Goal: Task Accomplishment & Management: Complete application form

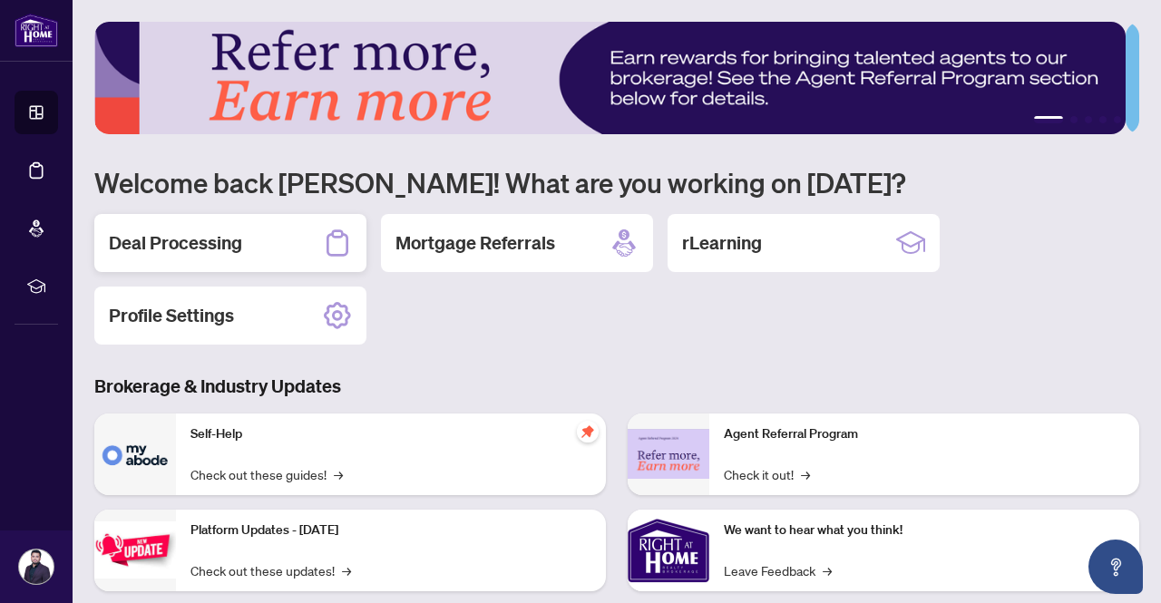
click at [221, 223] on div "Deal Processing" at bounding box center [230, 243] width 272 height 58
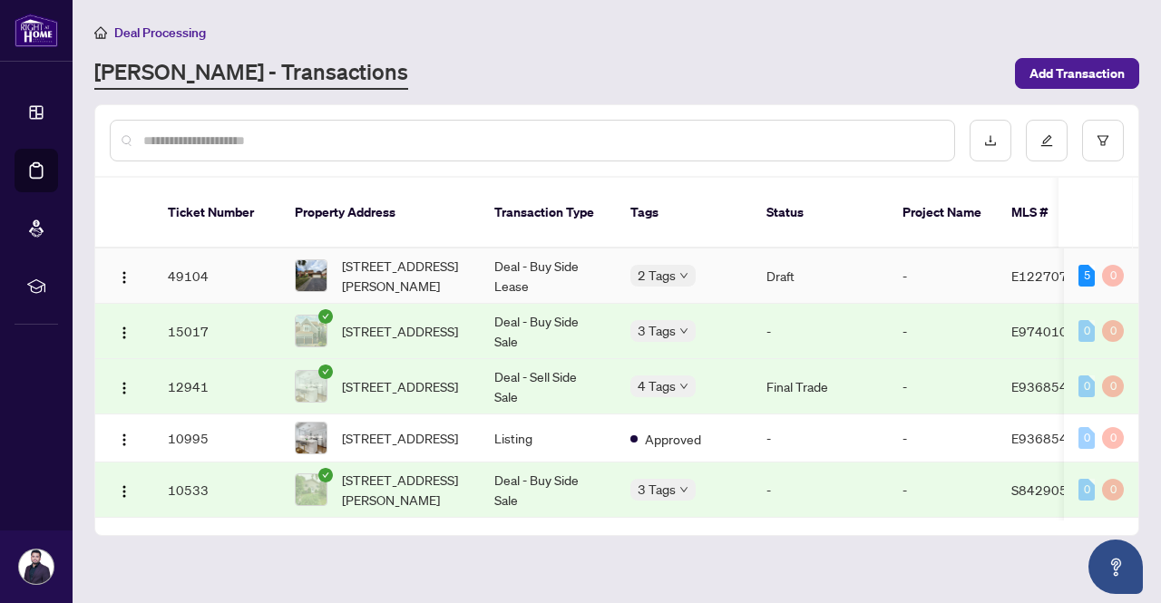
click at [380, 256] on span "[STREET_ADDRESS][PERSON_NAME]" at bounding box center [403, 276] width 123 height 40
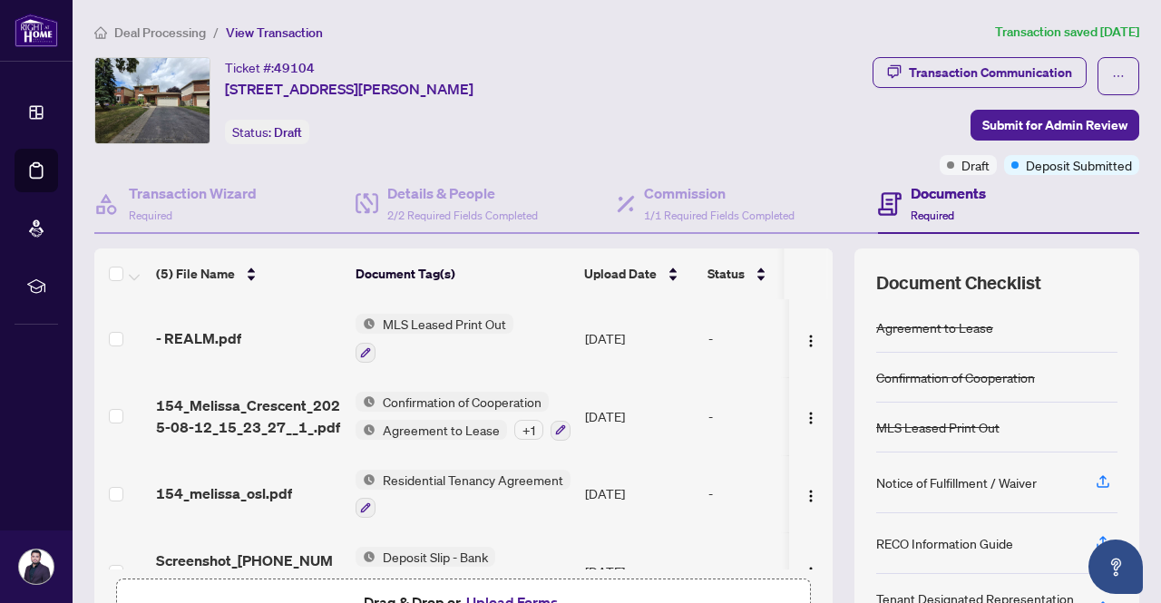
scroll to position [13, 0]
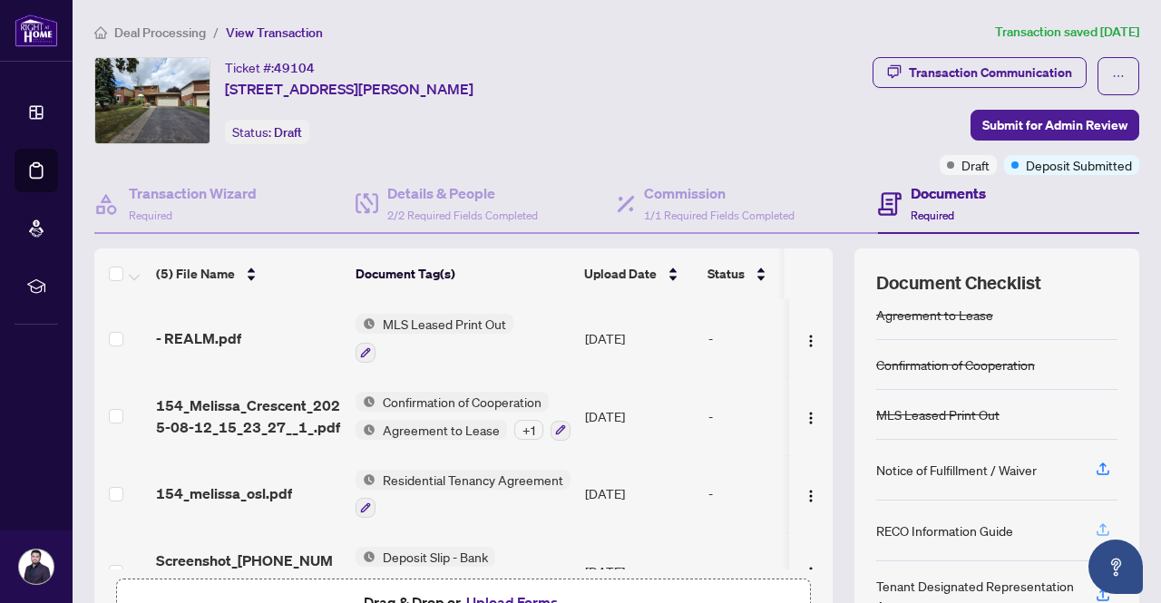
click at [1095, 529] on icon "button" at bounding box center [1103, 530] width 16 height 16
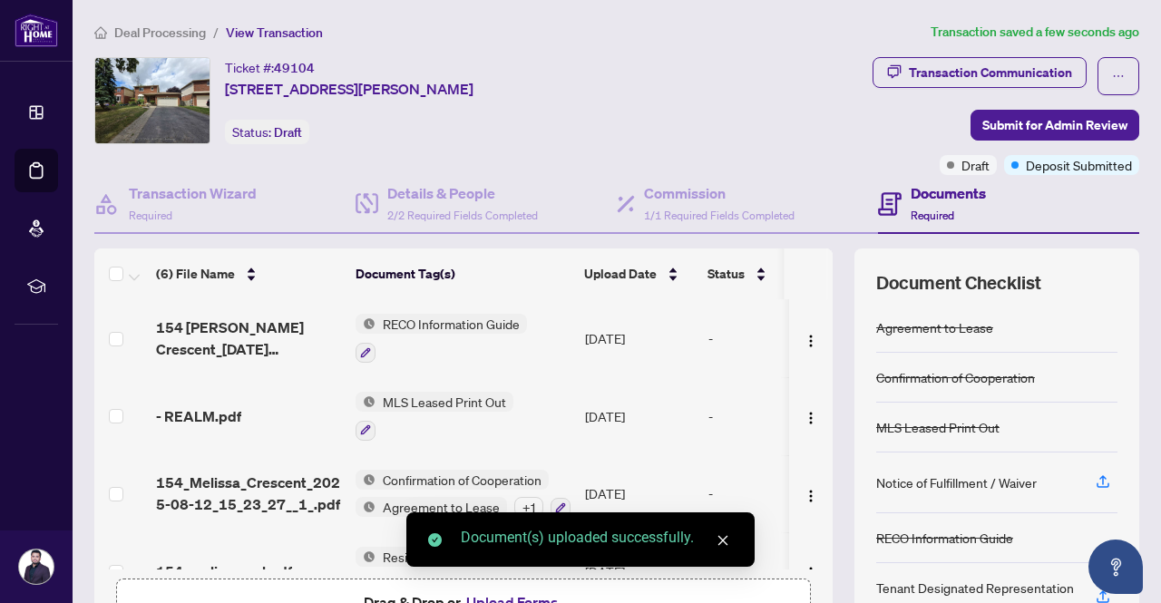
scroll to position [181, 0]
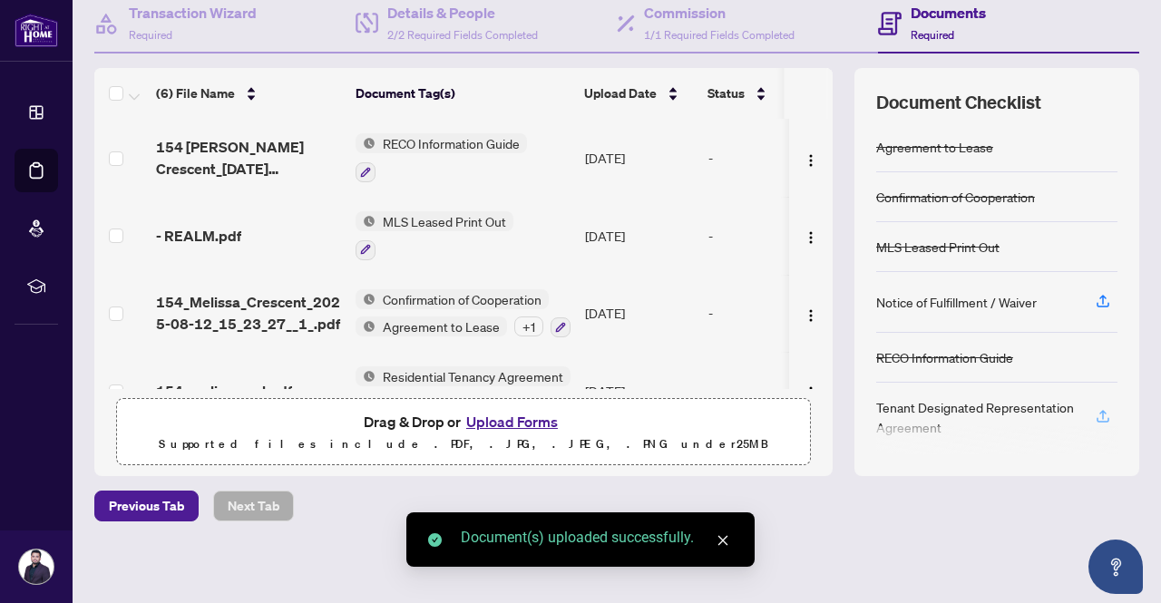
click at [1100, 410] on icon "button" at bounding box center [1103, 414] width 7 height 9
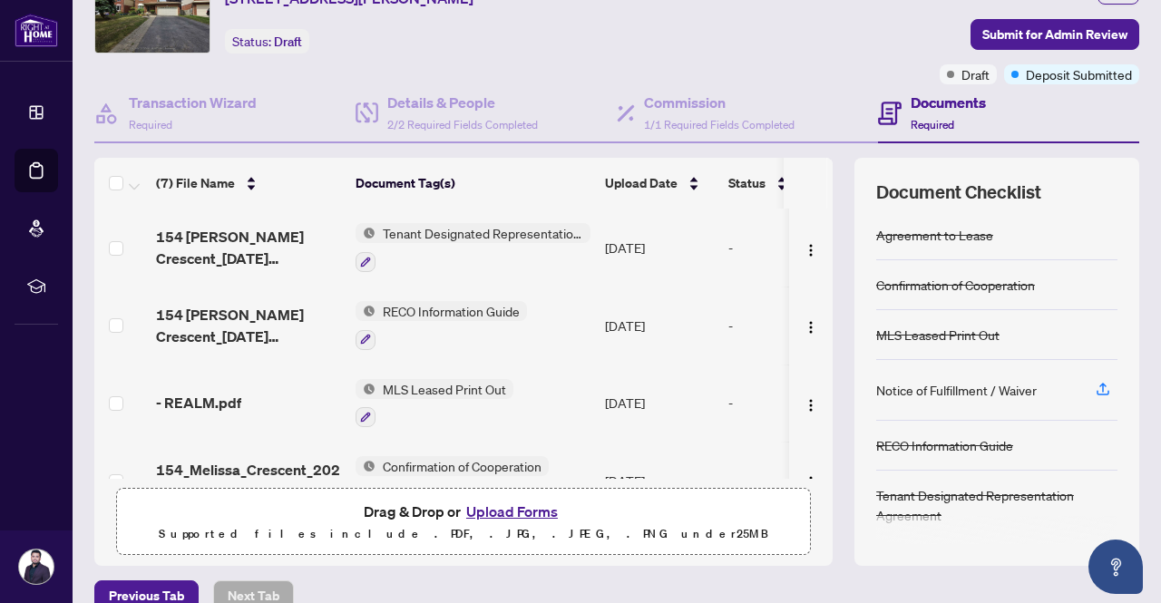
scroll to position [0, 0]
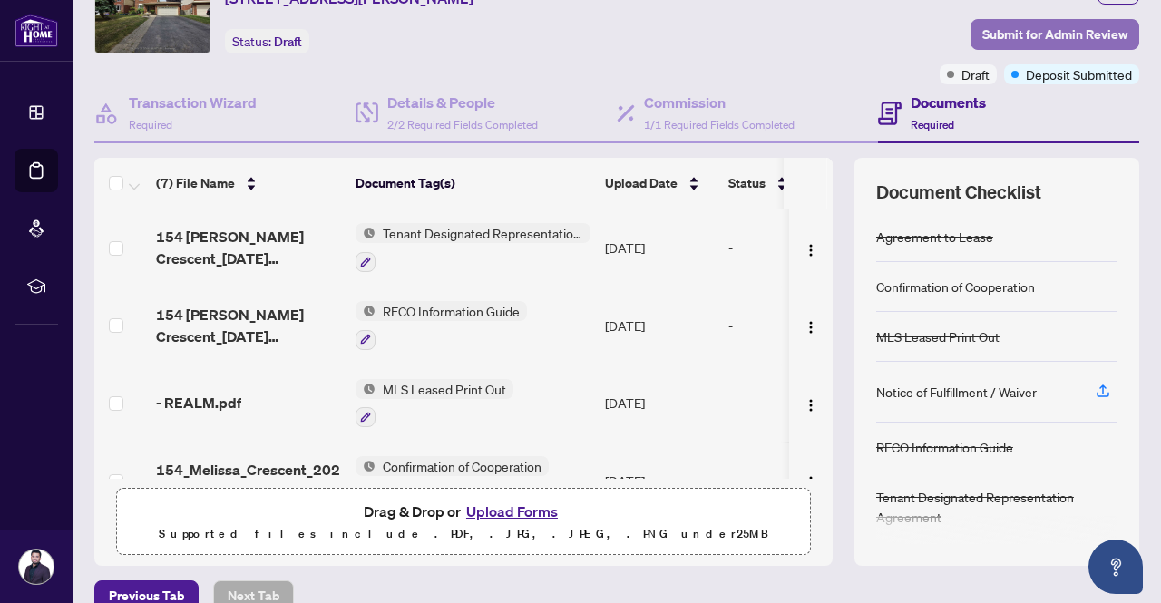
click at [1022, 31] on span "Submit for Admin Review" at bounding box center [1055, 34] width 145 height 29
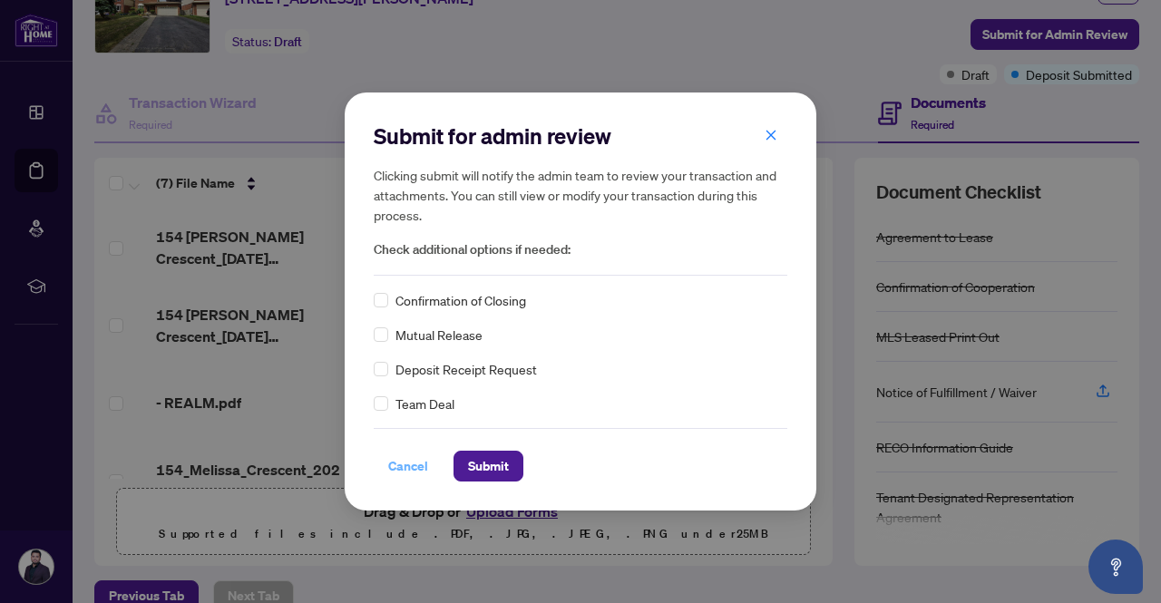
click at [401, 477] on span "Cancel" at bounding box center [408, 466] width 40 height 29
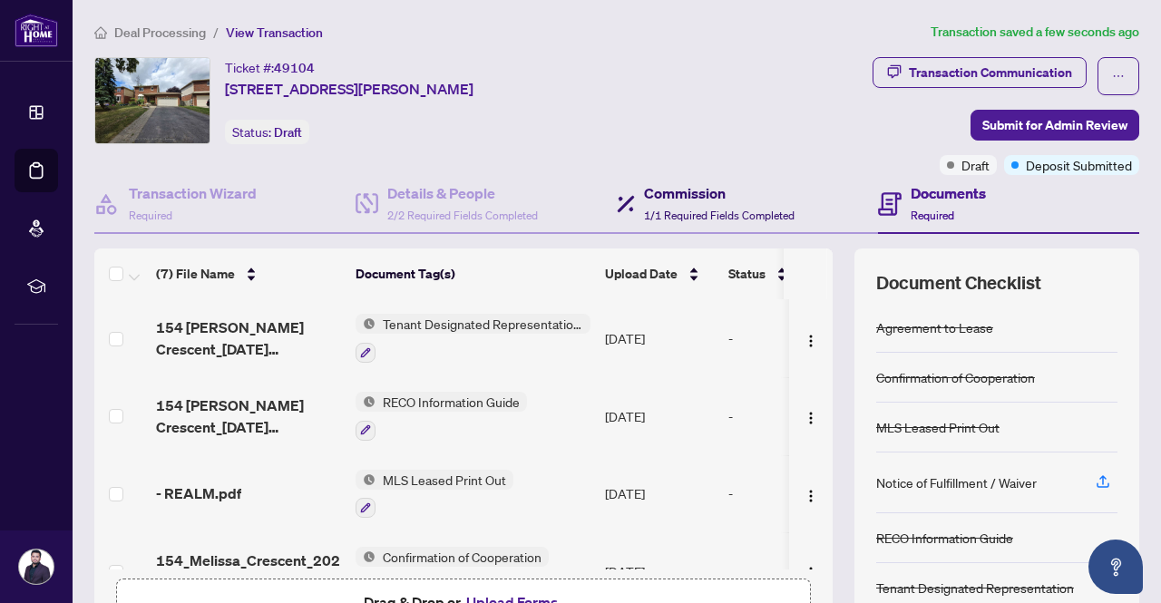
click at [695, 212] on span "1/1 Required Fields Completed" at bounding box center [719, 216] width 151 height 14
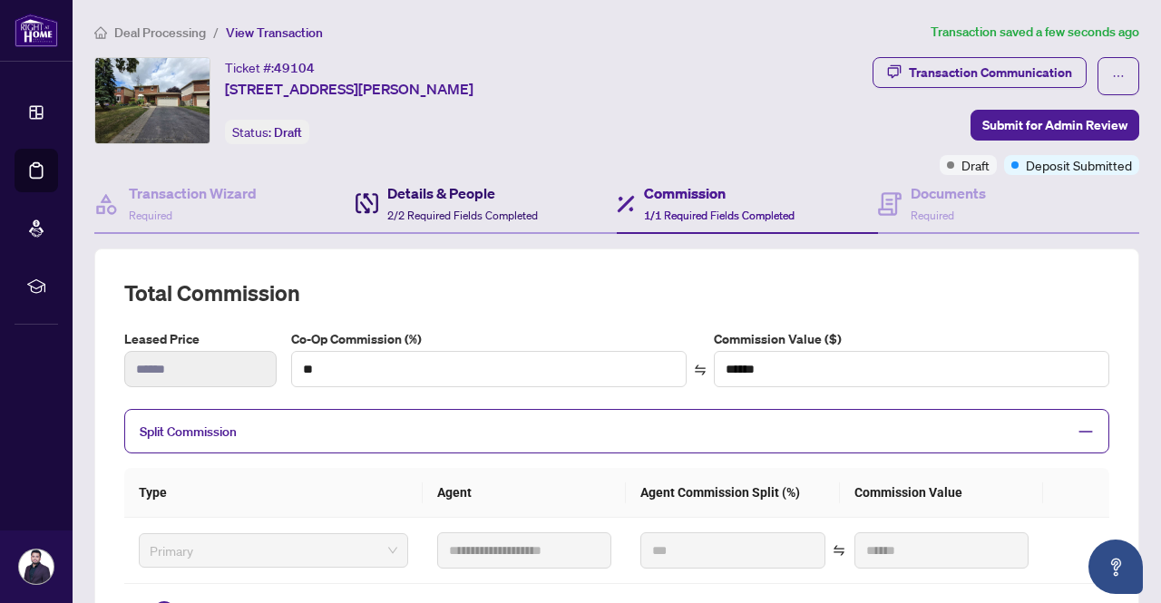
click at [450, 209] on span "2/2 Required Fields Completed" at bounding box center [462, 216] width 151 height 14
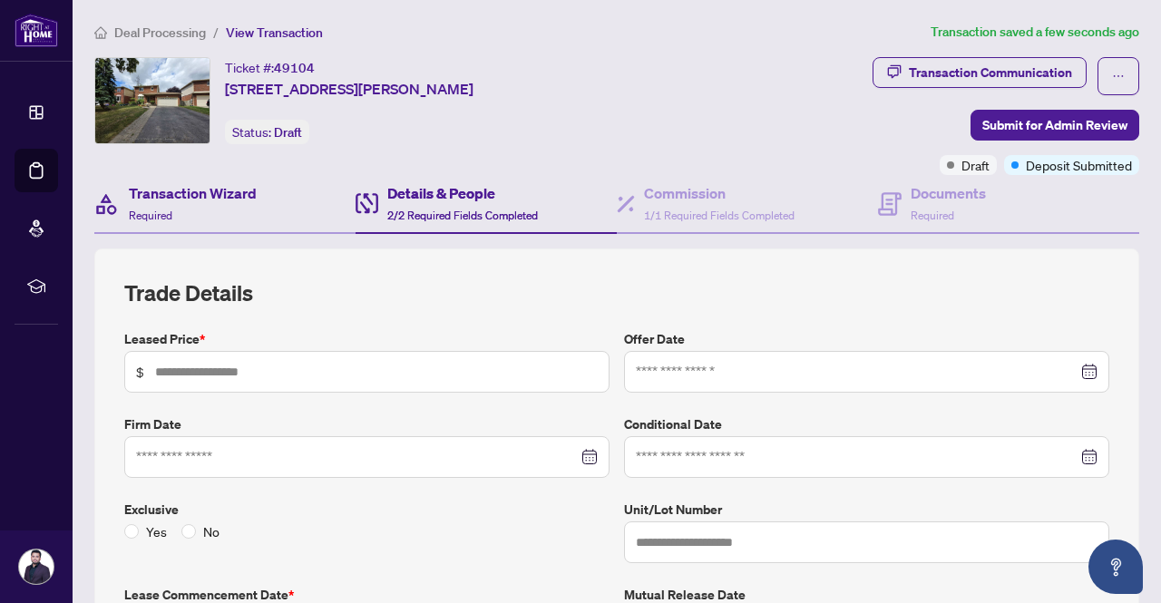
type input "*****"
type input "**********"
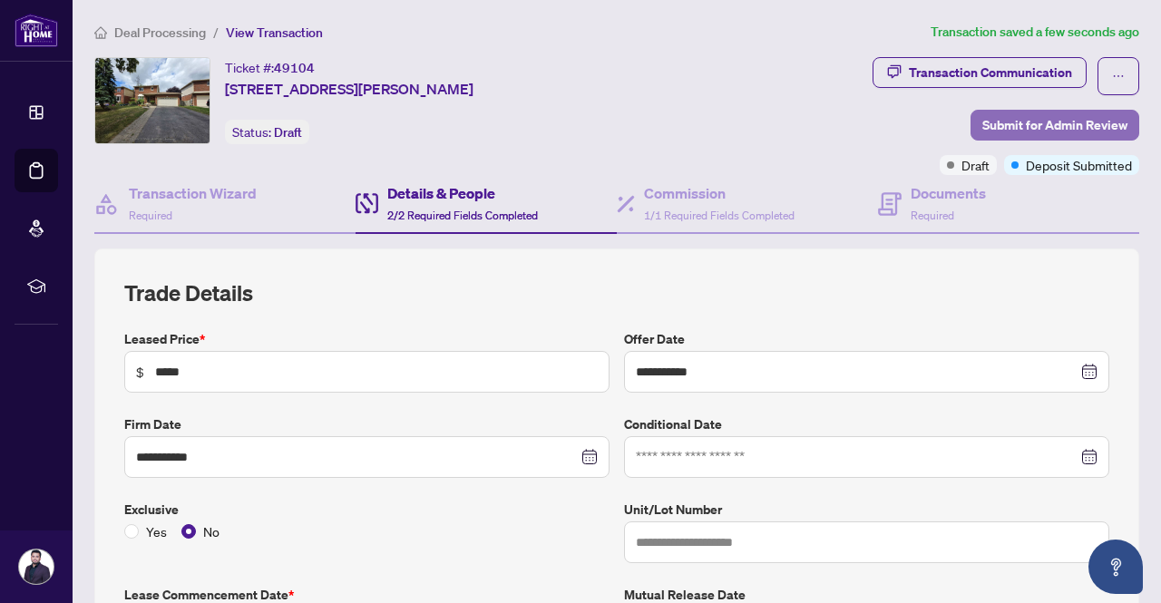
click at [993, 122] on span "Submit for Admin Review" at bounding box center [1055, 125] width 145 height 29
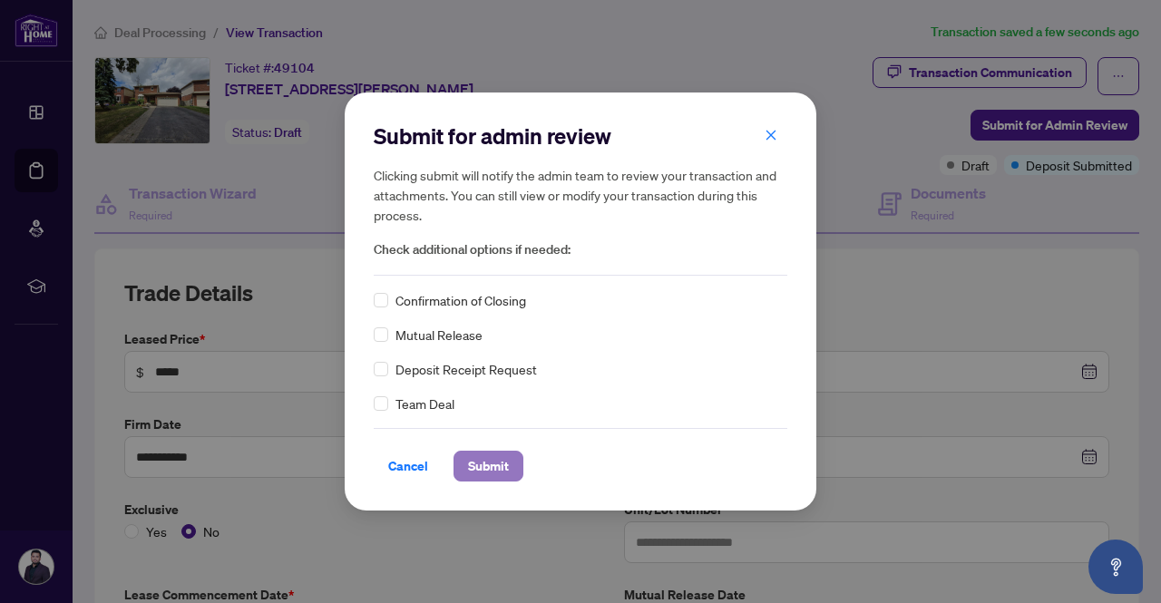
click at [508, 461] on button "Submit" at bounding box center [489, 466] width 70 height 31
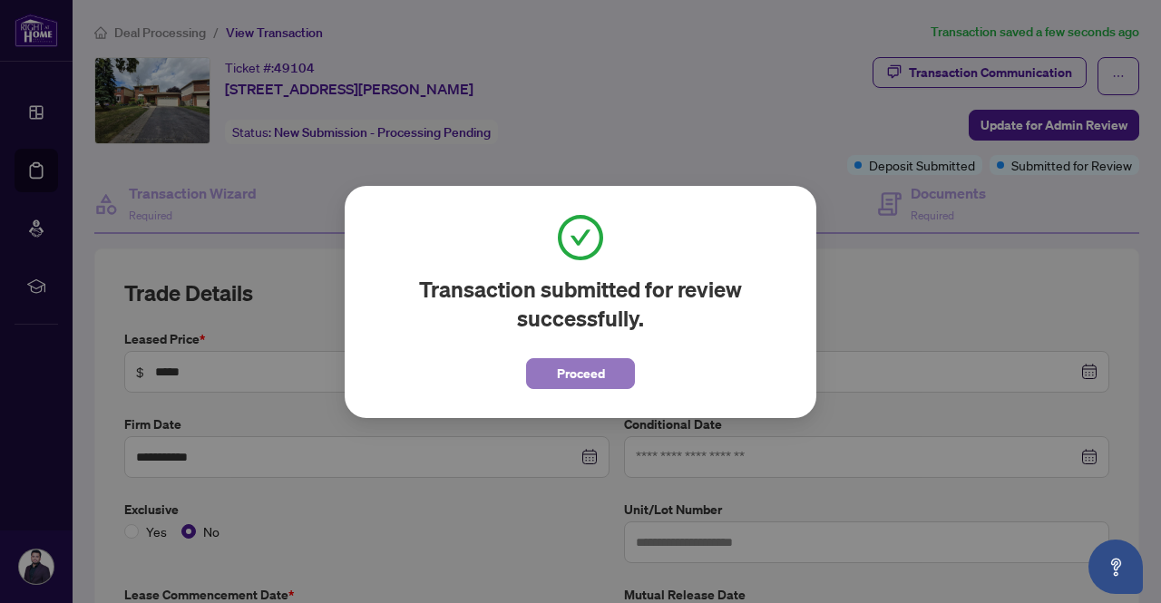
click at [576, 379] on span "Proceed" at bounding box center [581, 373] width 48 height 29
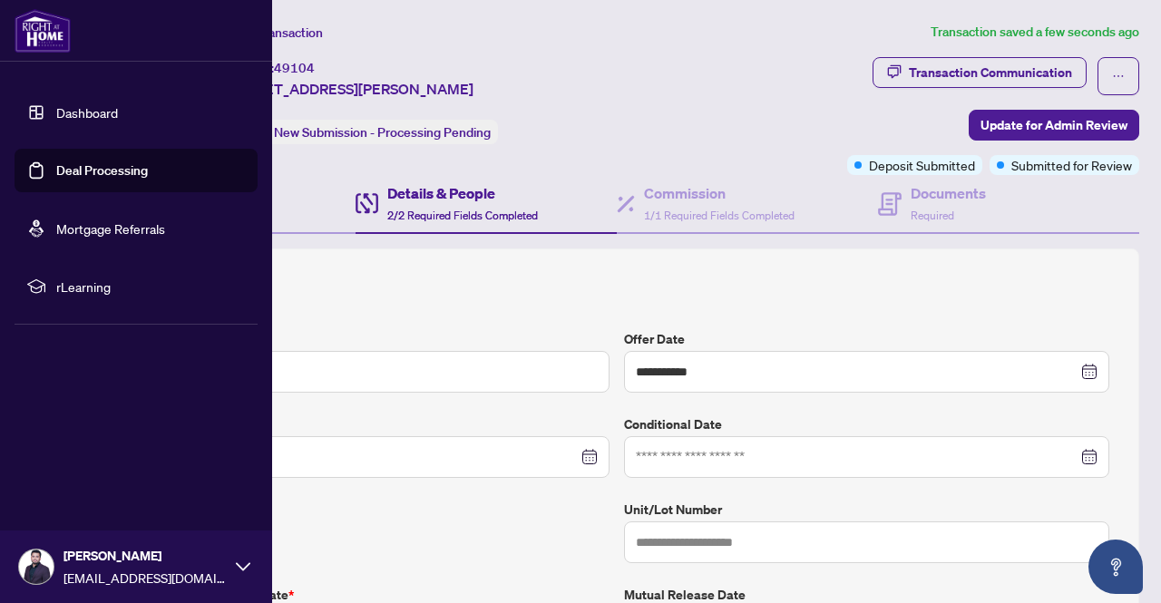
click at [64, 104] on link "Dashboard" at bounding box center [87, 112] width 62 height 16
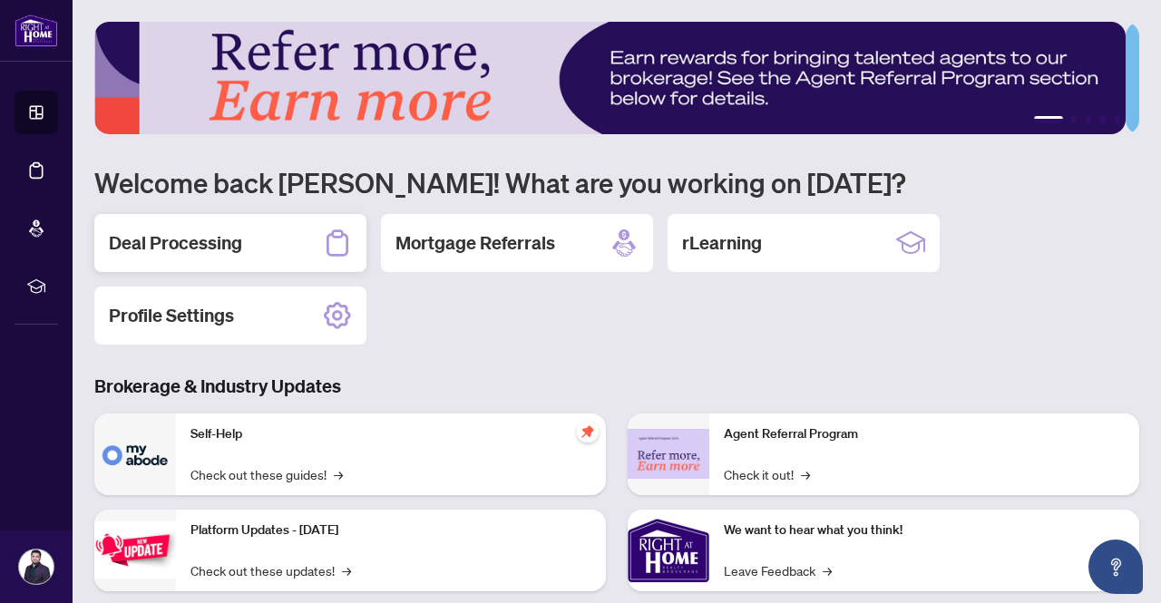
click at [258, 246] on div "Deal Processing" at bounding box center [230, 243] width 272 height 58
